Goal: Find contact information: Find specific fact

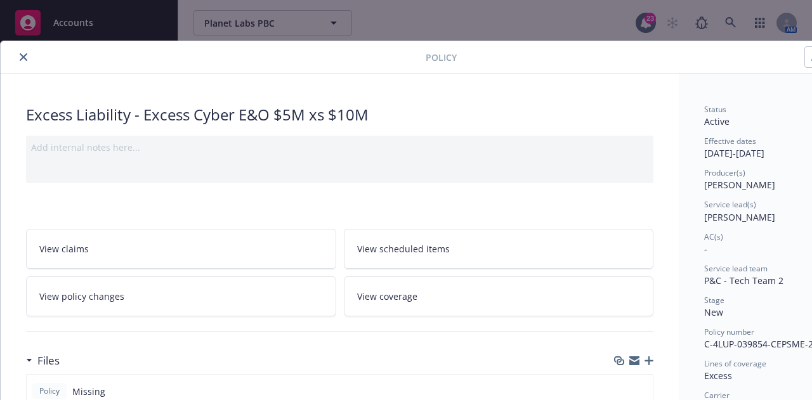
scroll to position [38, 0]
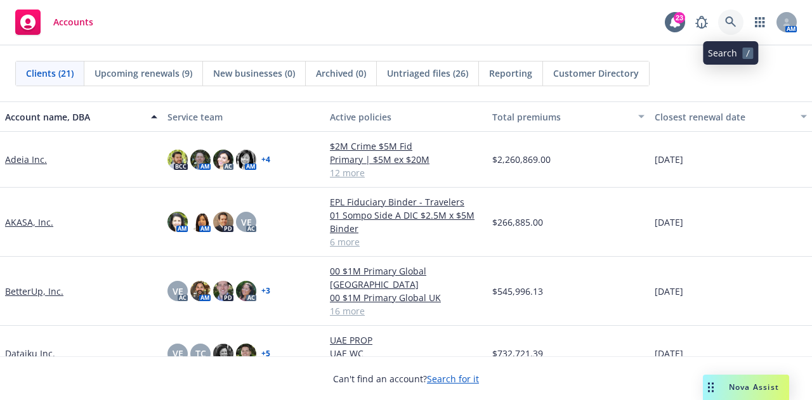
click at [729, 26] on icon at bounding box center [730, 21] width 11 height 11
click at [673, 20] on icon at bounding box center [675, 21] width 10 height 11
click at [733, 26] on icon at bounding box center [730, 21] width 11 height 11
click at [29, 152] on div "Adeia Inc." at bounding box center [81, 160] width 162 height 56
click at [37, 220] on link "AKASA, Inc." at bounding box center [29, 222] width 48 height 13
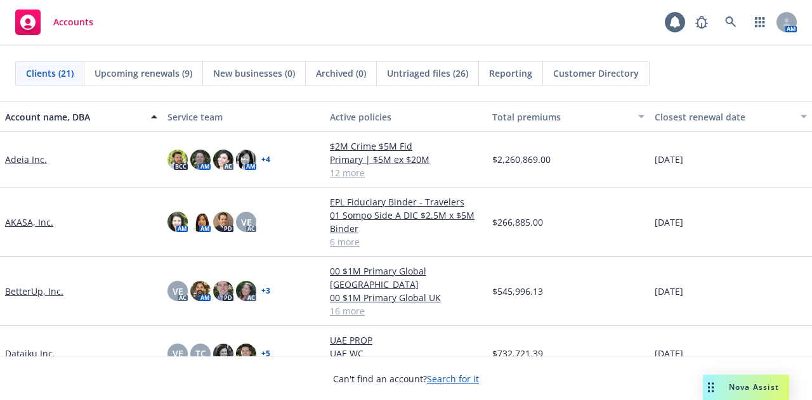
click at [42, 222] on link "AKASA, Inc." at bounding box center [29, 222] width 48 height 13
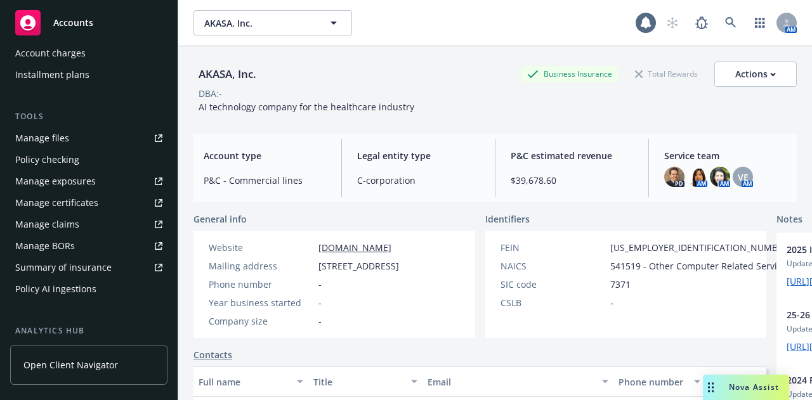
scroll to position [289, 0]
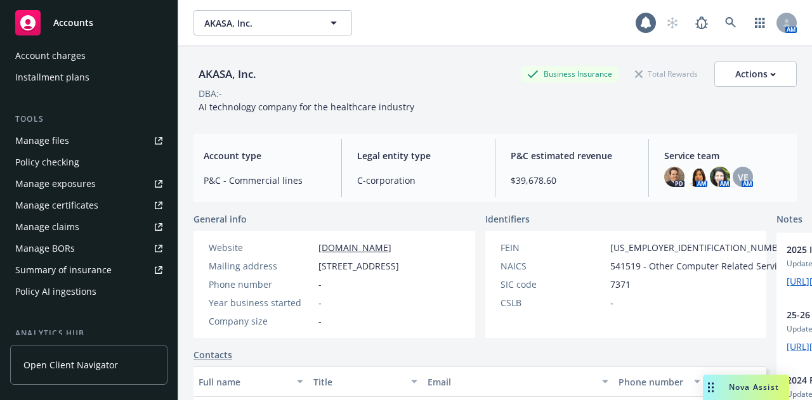
click at [92, 295] on div "Policy AI ingestions" at bounding box center [55, 292] width 81 height 20
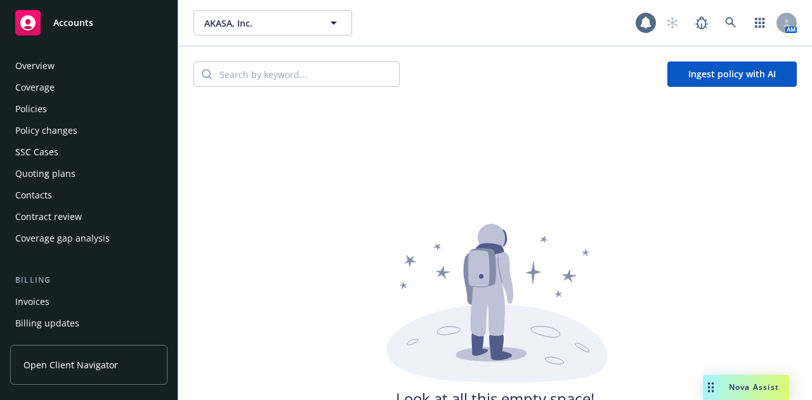
click at [82, 68] on div "Overview" at bounding box center [88, 66] width 147 height 20
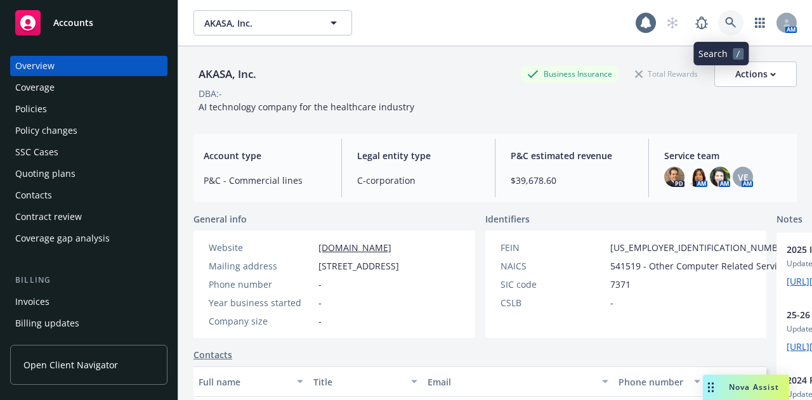
click at [721, 29] on link at bounding box center [730, 22] width 25 height 25
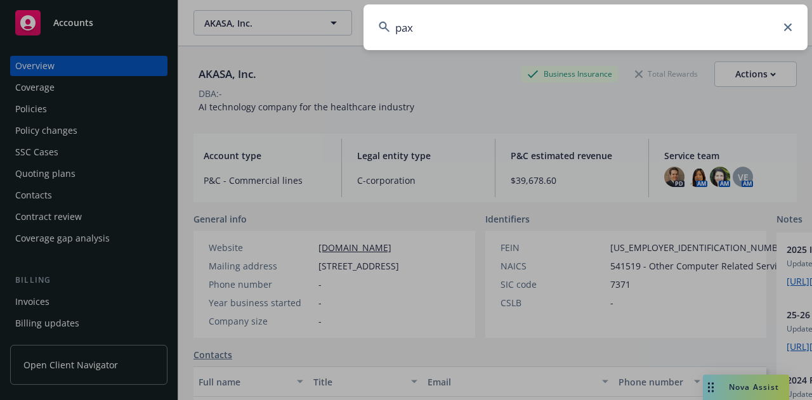
type input "pax8"
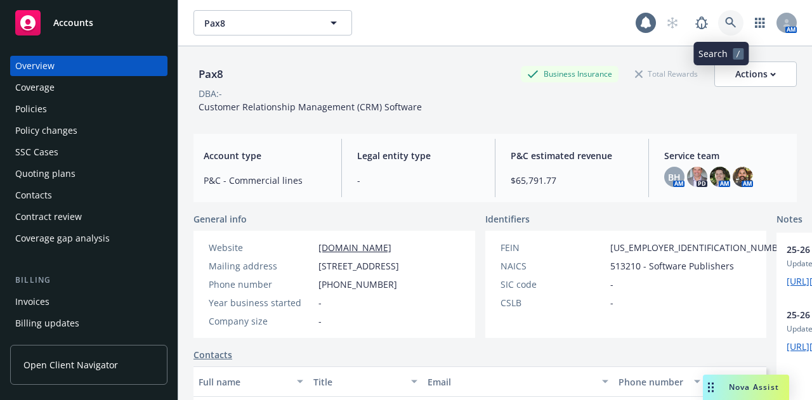
click at [725, 27] on icon at bounding box center [730, 22] width 11 height 11
click at [687, 173] on img at bounding box center [697, 177] width 20 height 20
drag, startPoint x: 393, startPoint y: 294, endPoint x: 311, endPoint y: 273, distance: 84.3
click at [311, 273] on div "Mailing address 5500 S Quebec Street Suite 350, Greenwood Village, CO, 80111" at bounding box center [304, 266] width 201 height 13
copy div "5500 S Quebec Street Suite 350, Greenwood Village, CO, 80111"
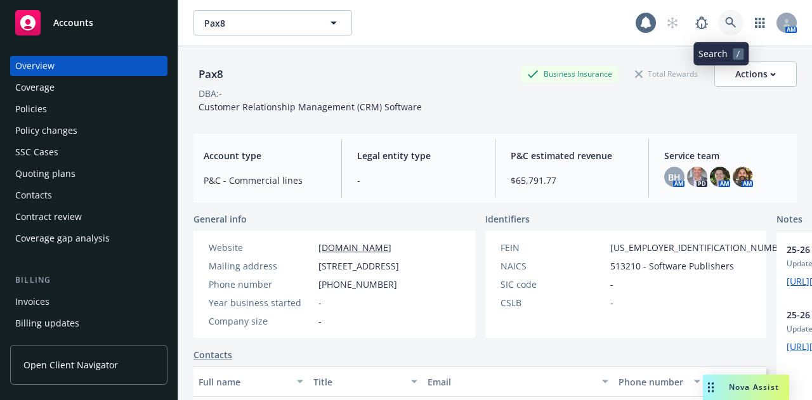
click at [727, 15] on link at bounding box center [730, 22] width 25 height 25
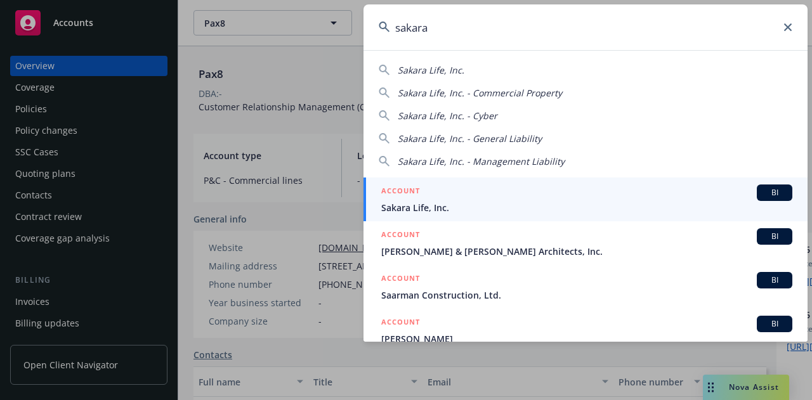
type input "sakara"
click at [535, 215] on link "ACCOUNT BI Sakara Life, Inc." at bounding box center [586, 200] width 444 height 44
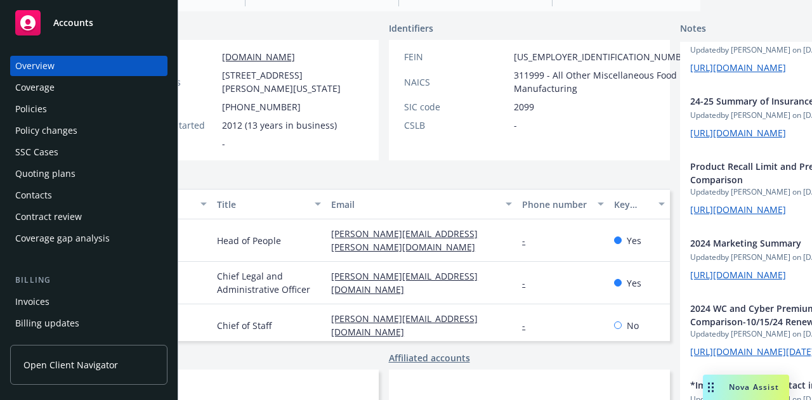
scroll to position [246, 96]
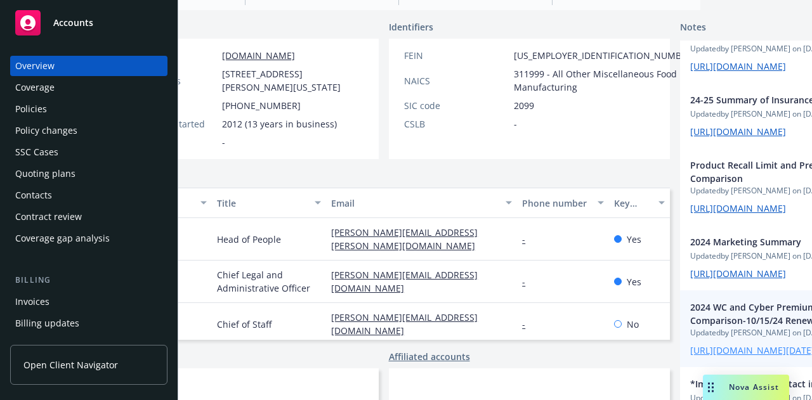
click at [690, 345] on link "https://iln-my.sharepoint.com/:x:/r/personal/ivy_chen_newfront_com/Documents/AW…" at bounding box center [752, 351] width 124 height 12
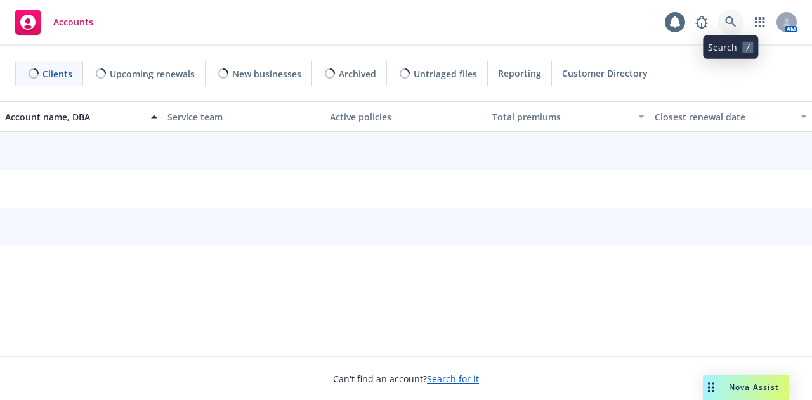
click at [732, 26] on icon at bounding box center [730, 21] width 11 height 11
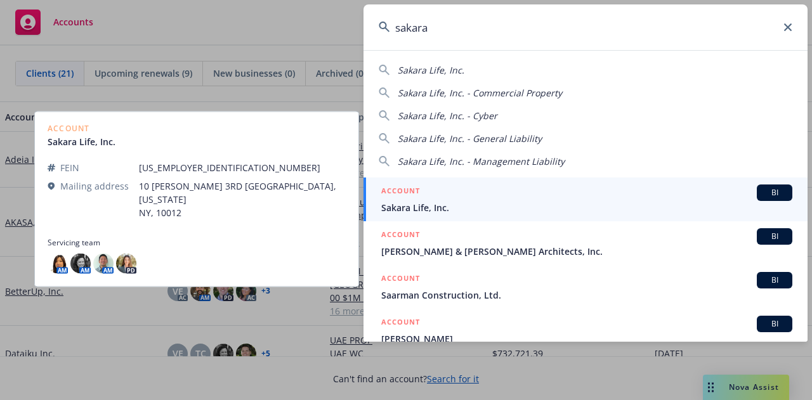
type input "sakara"
click at [545, 211] on span "Sakara Life, Inc." at bounding box center [586, 207] width 411 height 13
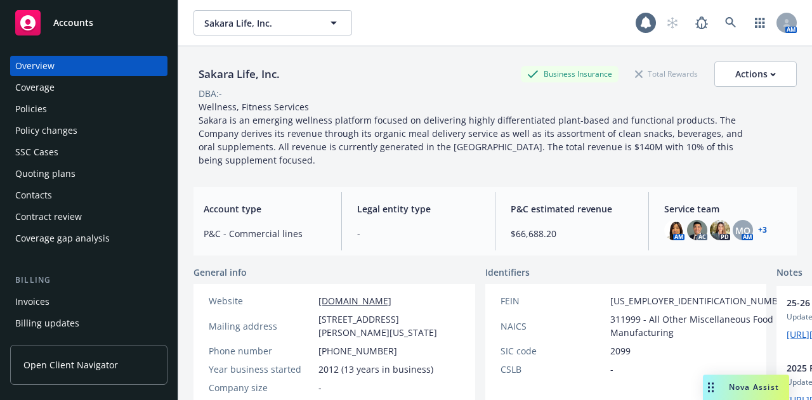
click at [76, 112] on div "Policies" at bounding box center [88, 109] width 147 height 20
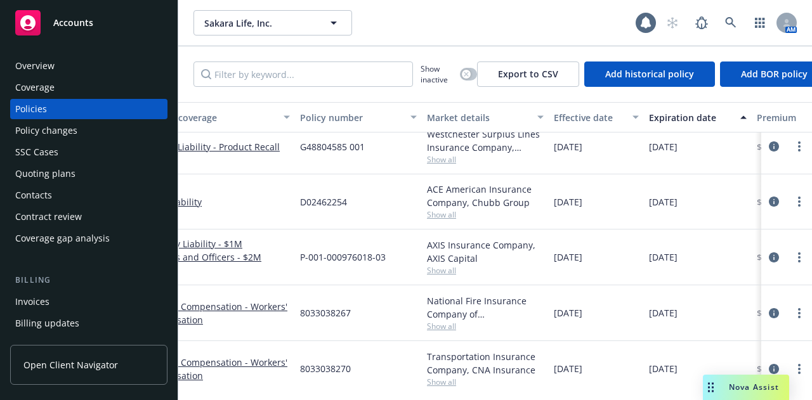
scroll to position [235, 137]
